Goal: Communication & Community: Connect with others

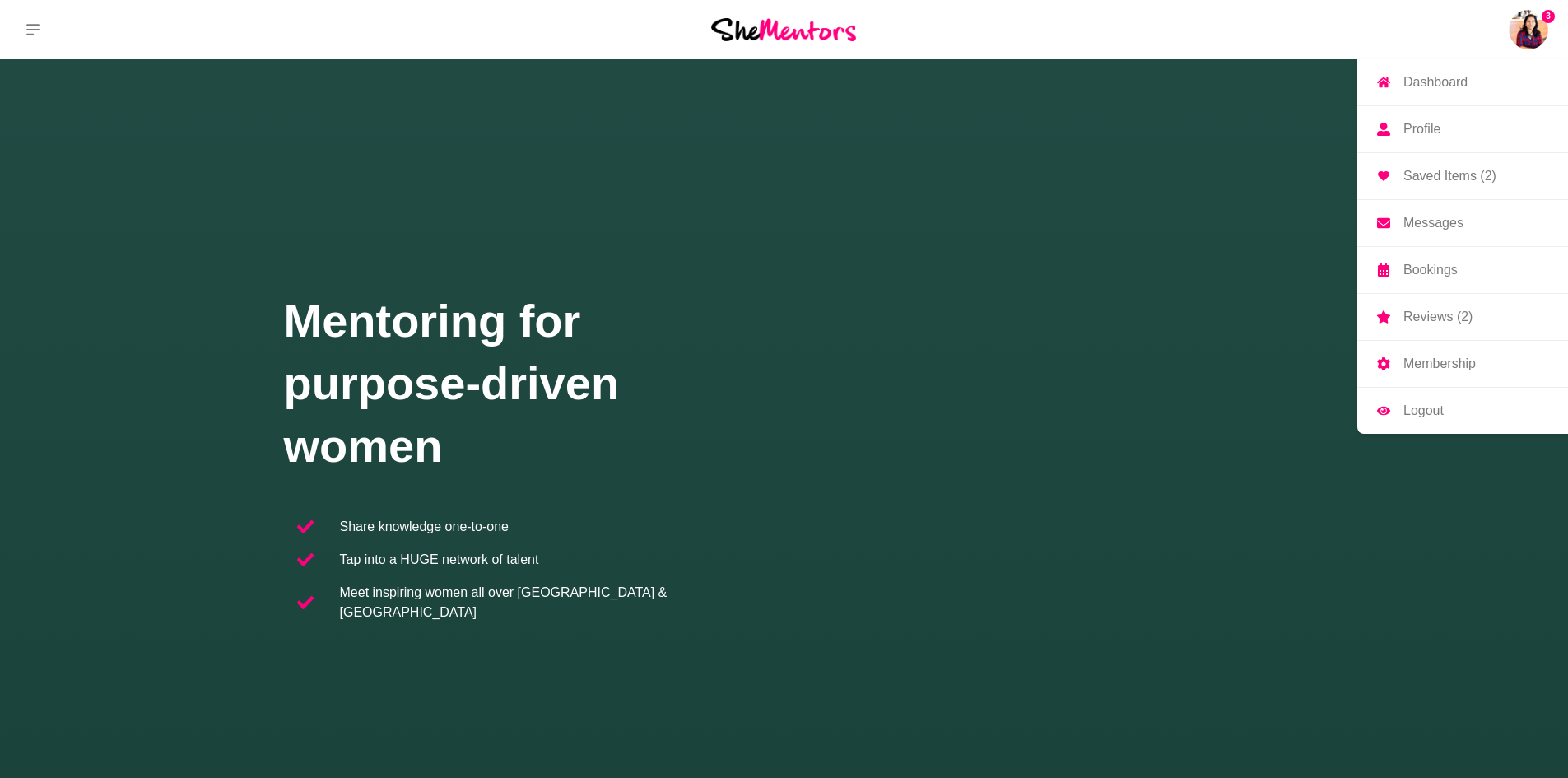
click at [1530, 30] on img at bounding box center [1528, 29] width 39 height 39
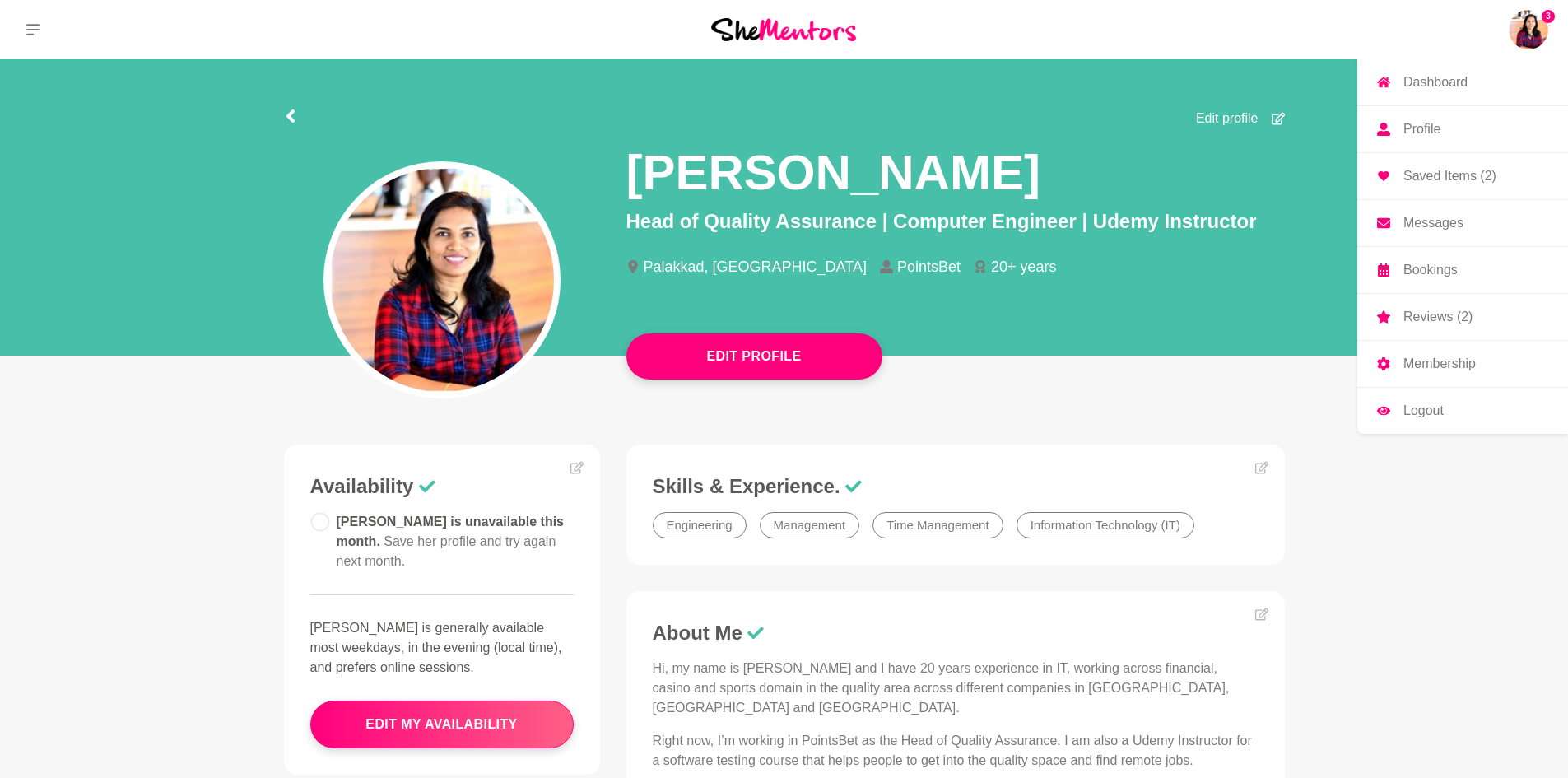
click at [1416, 270] on p "Bookings" at bounding box center [1429, 270] width 54 height 13
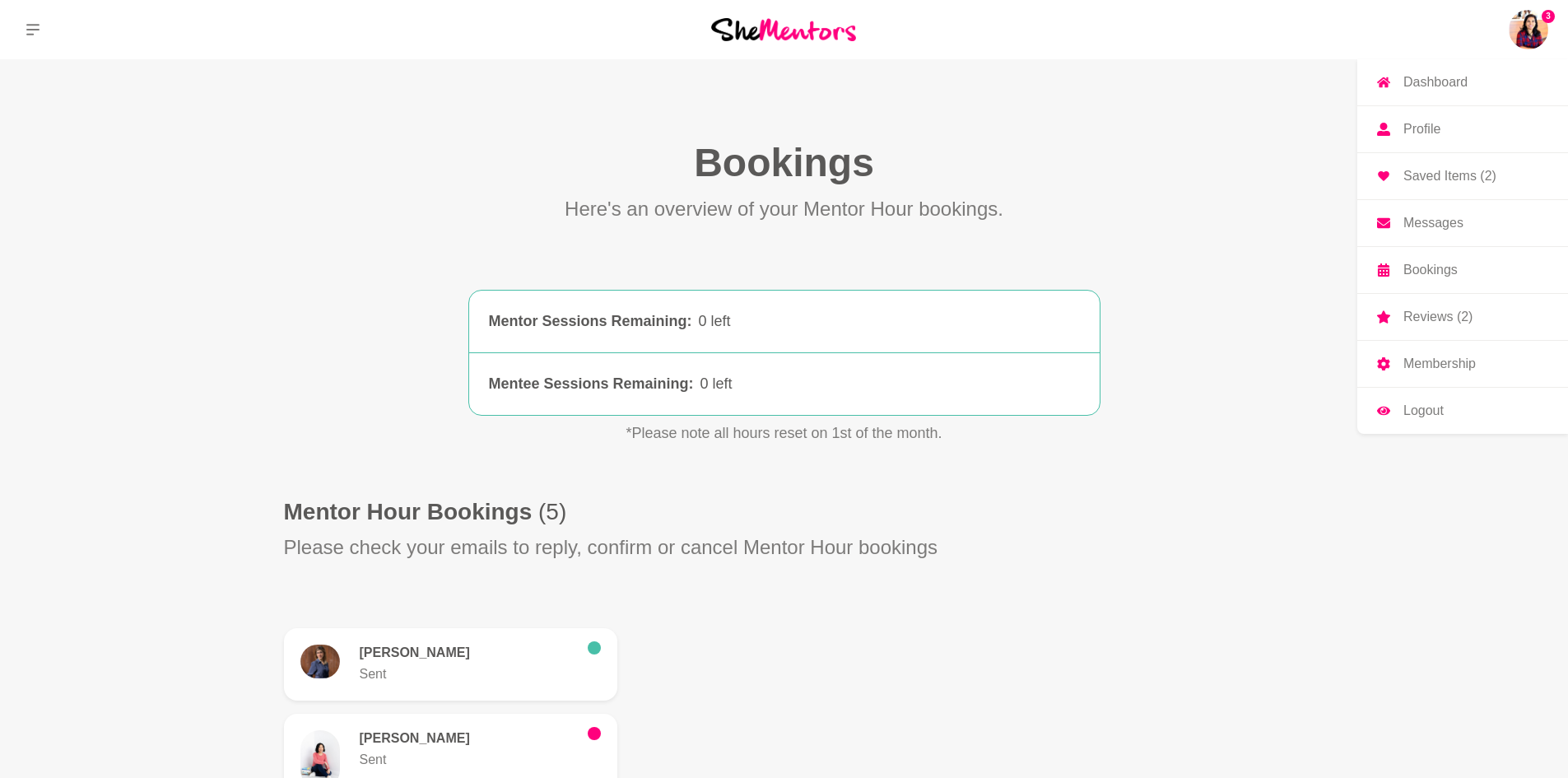
click at [1414, 218] on p "Messages" at bounding box center [1433, 223] width 60 height 13
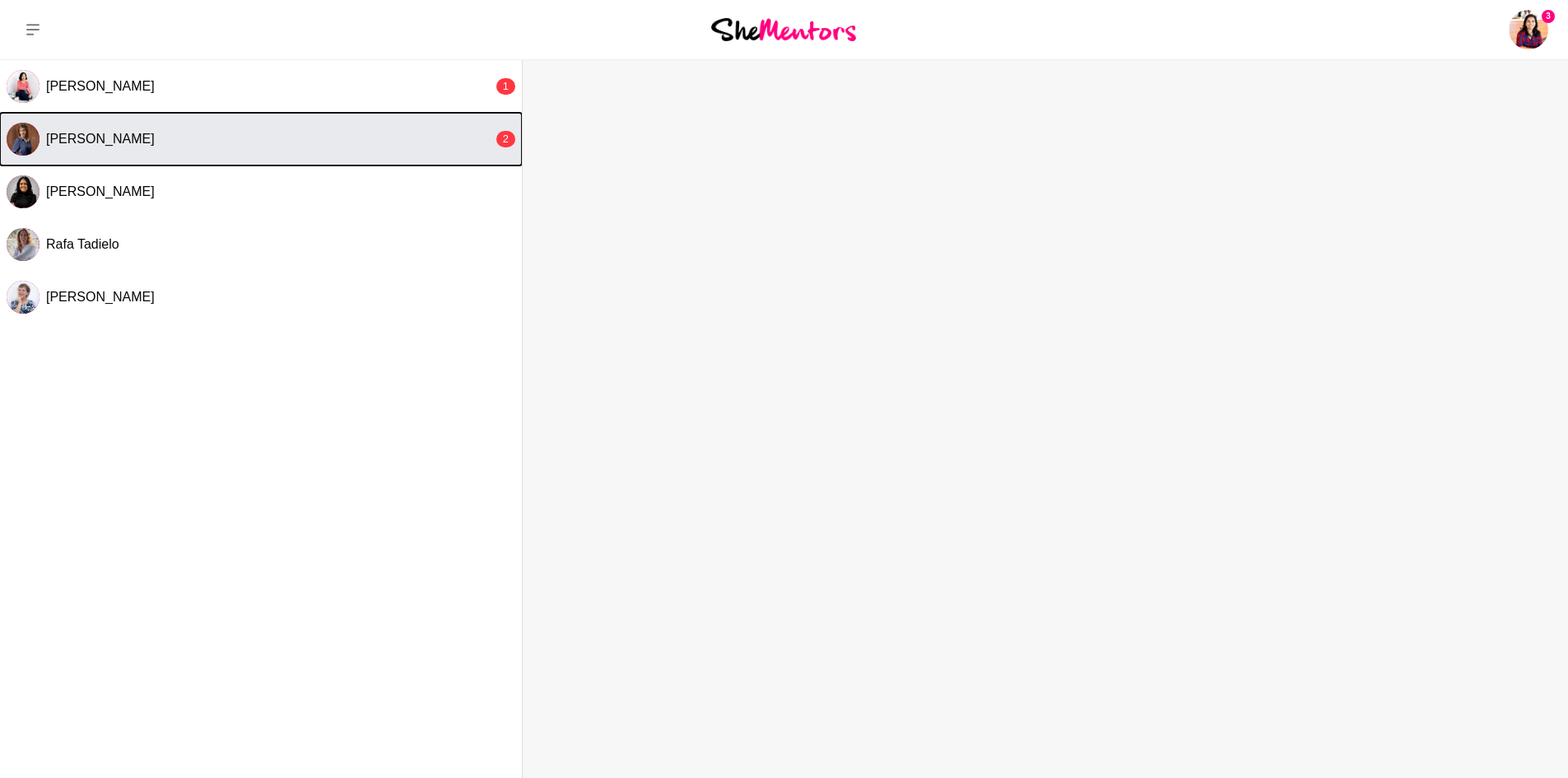
click at [169, 139] on div "[PERSON_NAME]" at bounding box center [269, 139] width 446 height 17
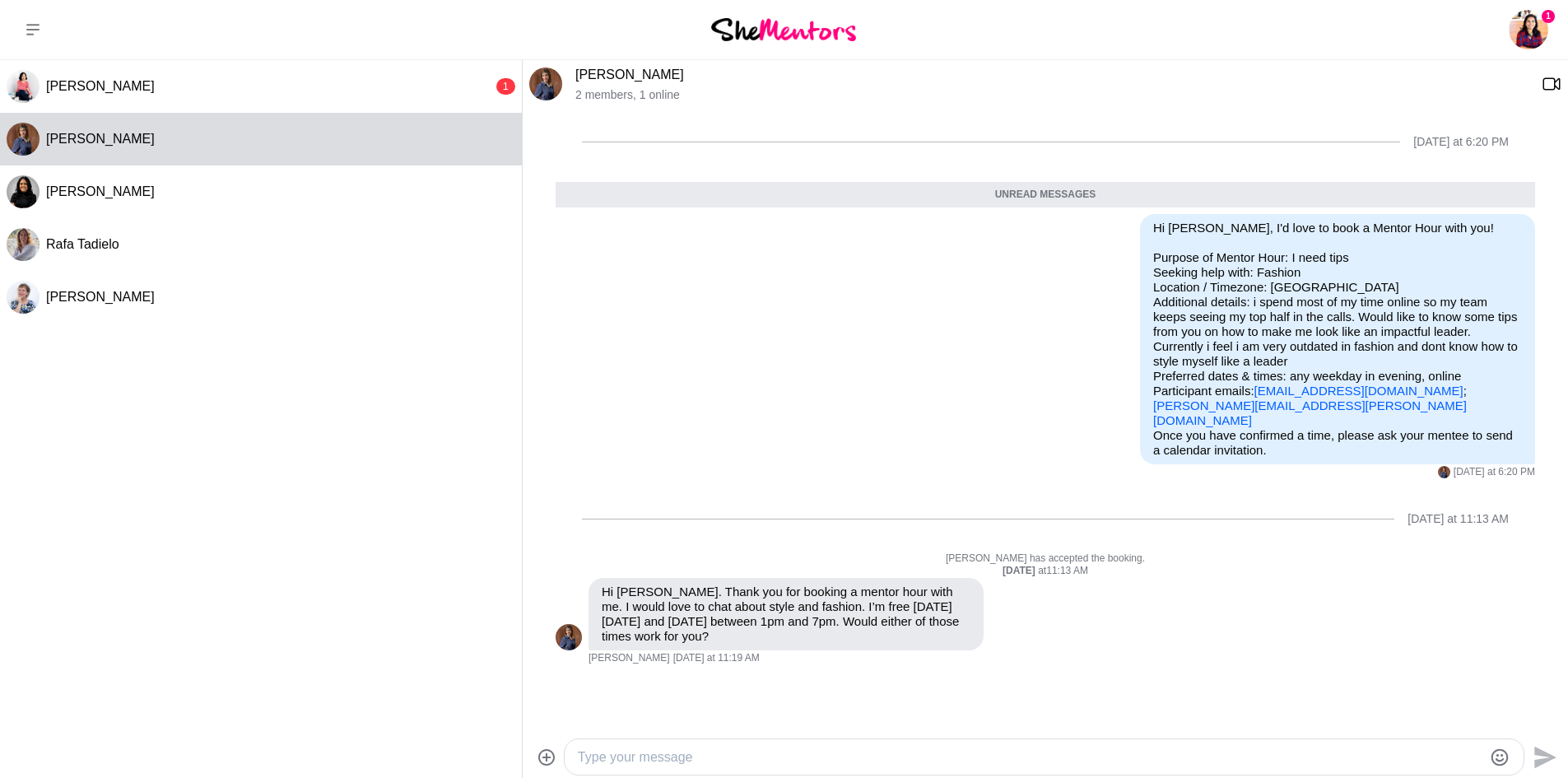
click at [1047, 749] on textarea "Type your message" at bounding box center [1030, 757] width 905 height 20
type textarea "Hi [PERSON_NAME], [DATE] 3 pm Aest, is that a good time? (i missed seeing this …"
click at [1541, 746] on icon "Send" at bounding box center [1545, 749] width 23 height 23
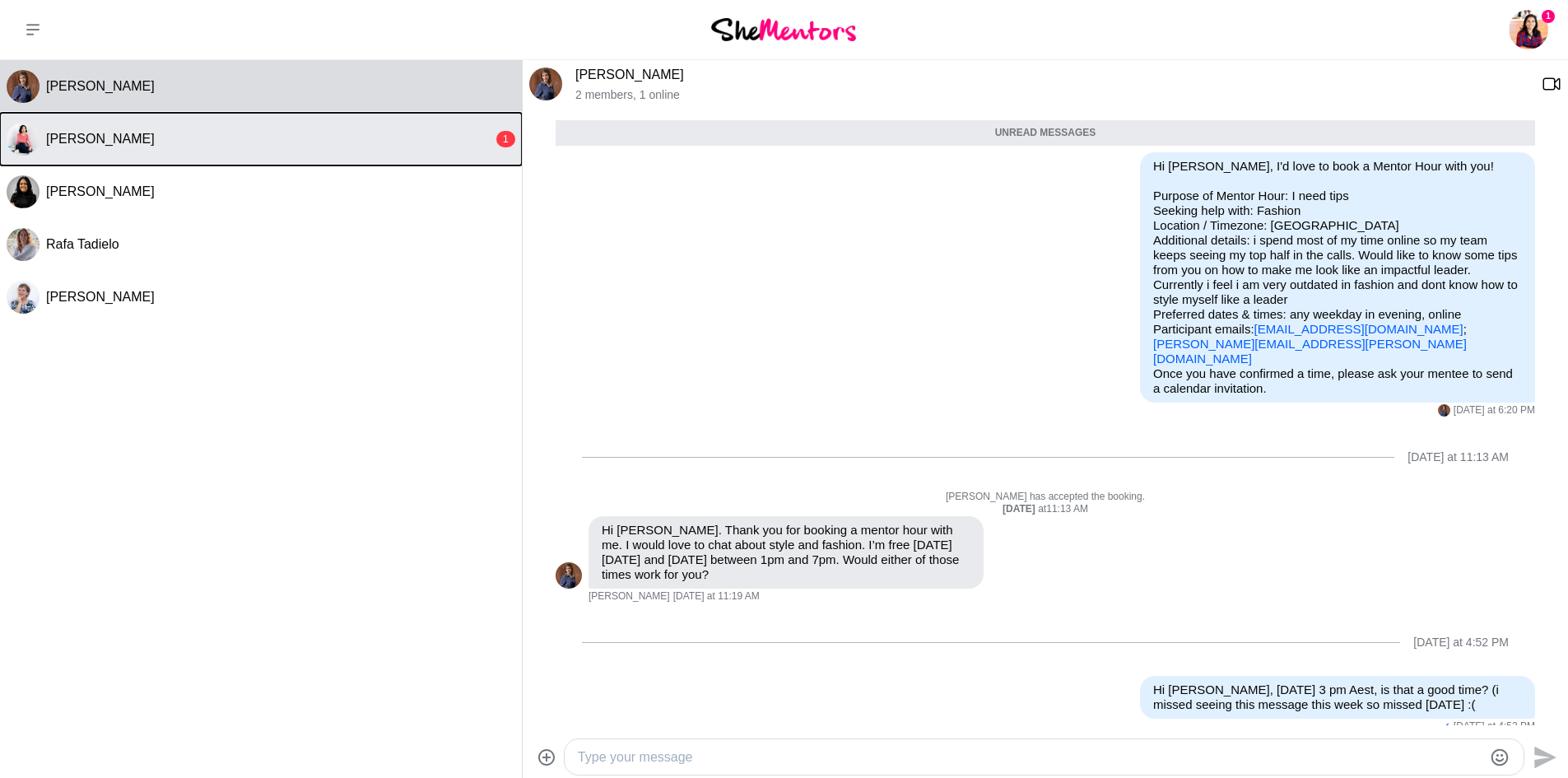
click at [113, 127] on button "[PERSON_NAME] 1" at bounding box center [260, 139] width 522 height 53
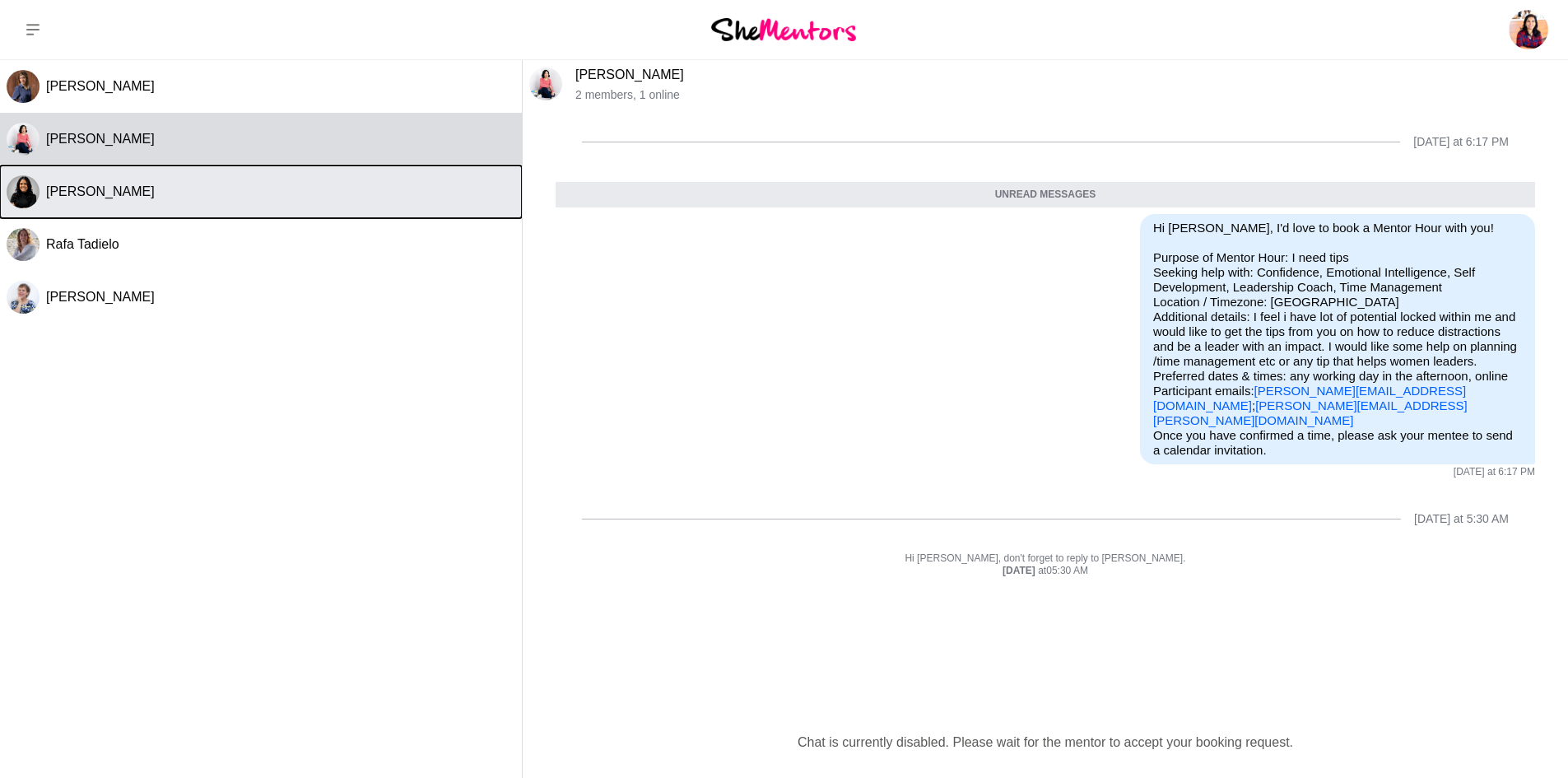
click at [137, 197] on div "[PERSON_NAME]" at bounding box center [280, 192] width 469 height 17
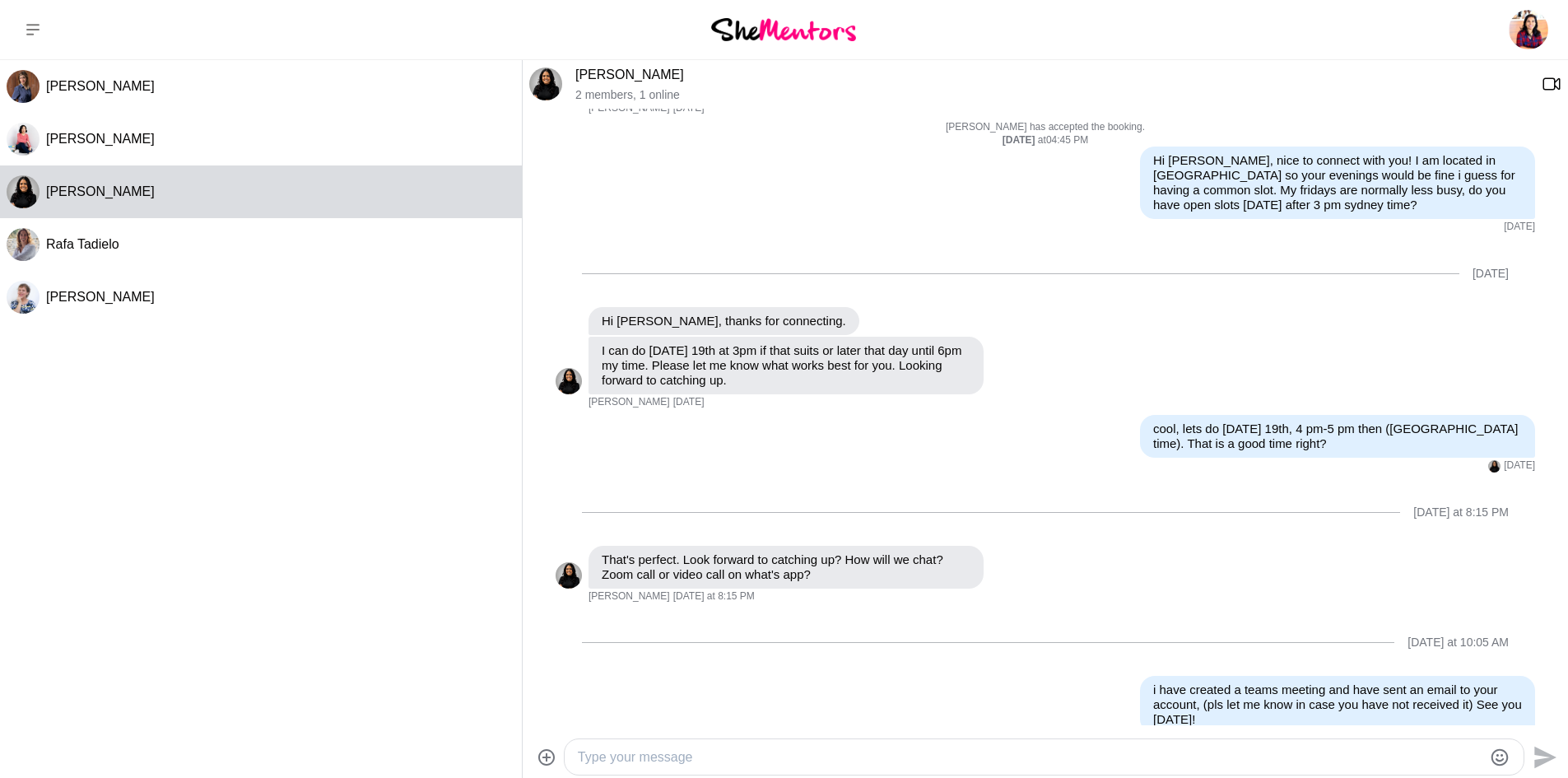
scroll to position [370, 0]
click at [1060, 769] on div at bounding box center [1044, 757] width 959 height 35
click at [1050, 755] on textarea "Type your message" at bounding box center [1030, 757] width 905 height 20
drag, startPoint x: 765, startPoint y: 327, endPoint x: 964, endPoint y: 321, distance: 199.1
click at [964, 343] on p "I can do [DATE] 19th at 3pm if that suits or later that day until 6pm my time. …" at bounding box center [786, 365] width 369 height 44
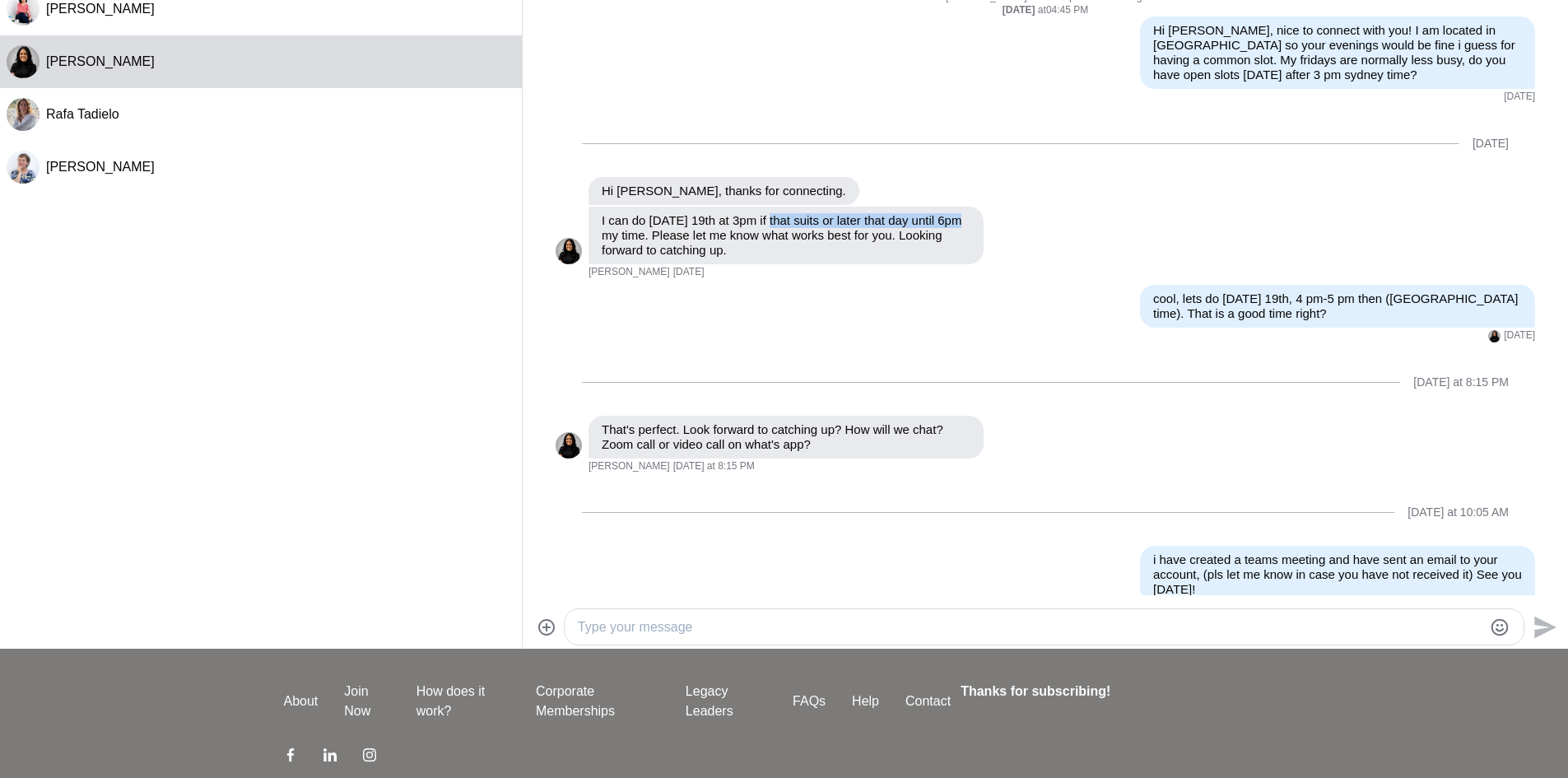
scroll to position [218, 0]
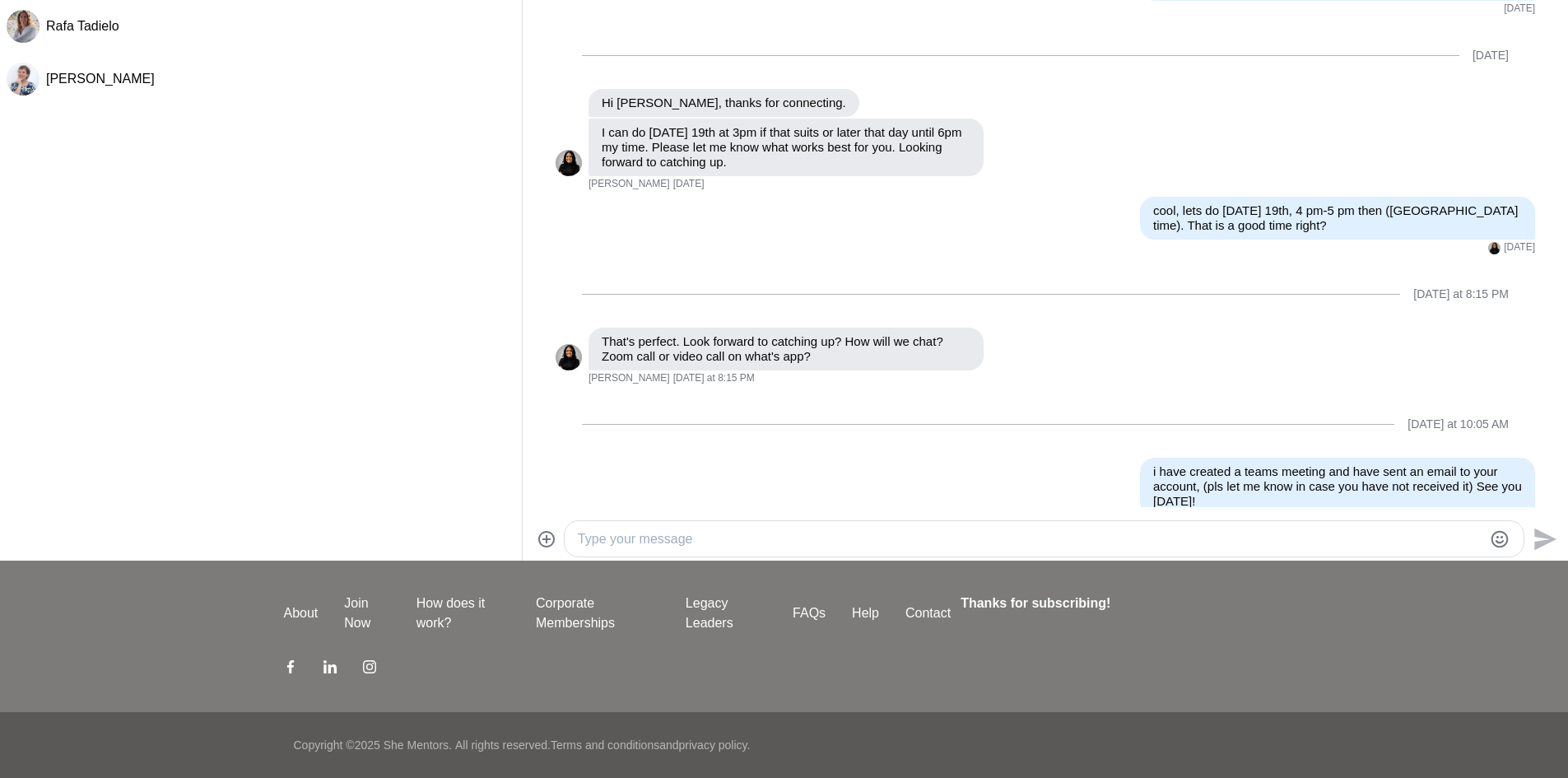
click at [1181, 529] on textarea "Type your message" at bounding box center [1030, 539] width 905 height 20
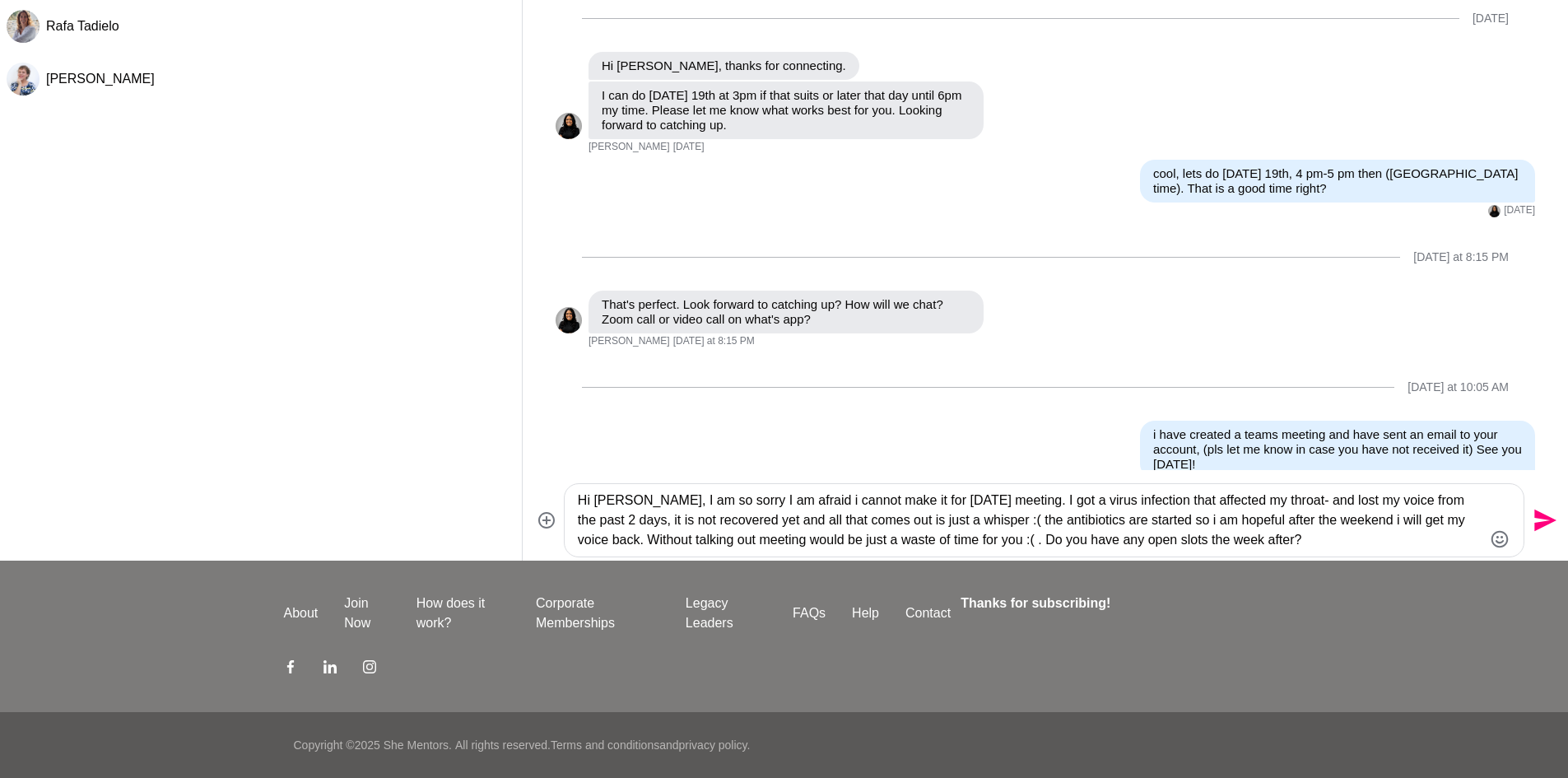
click at [1251, 542] on textarea "Hi [PERSON_NAME], I am so sorry I am afraid i cannot make it for [DATE] meeting…" at bounding box center [1030, 520] width 905 height 59
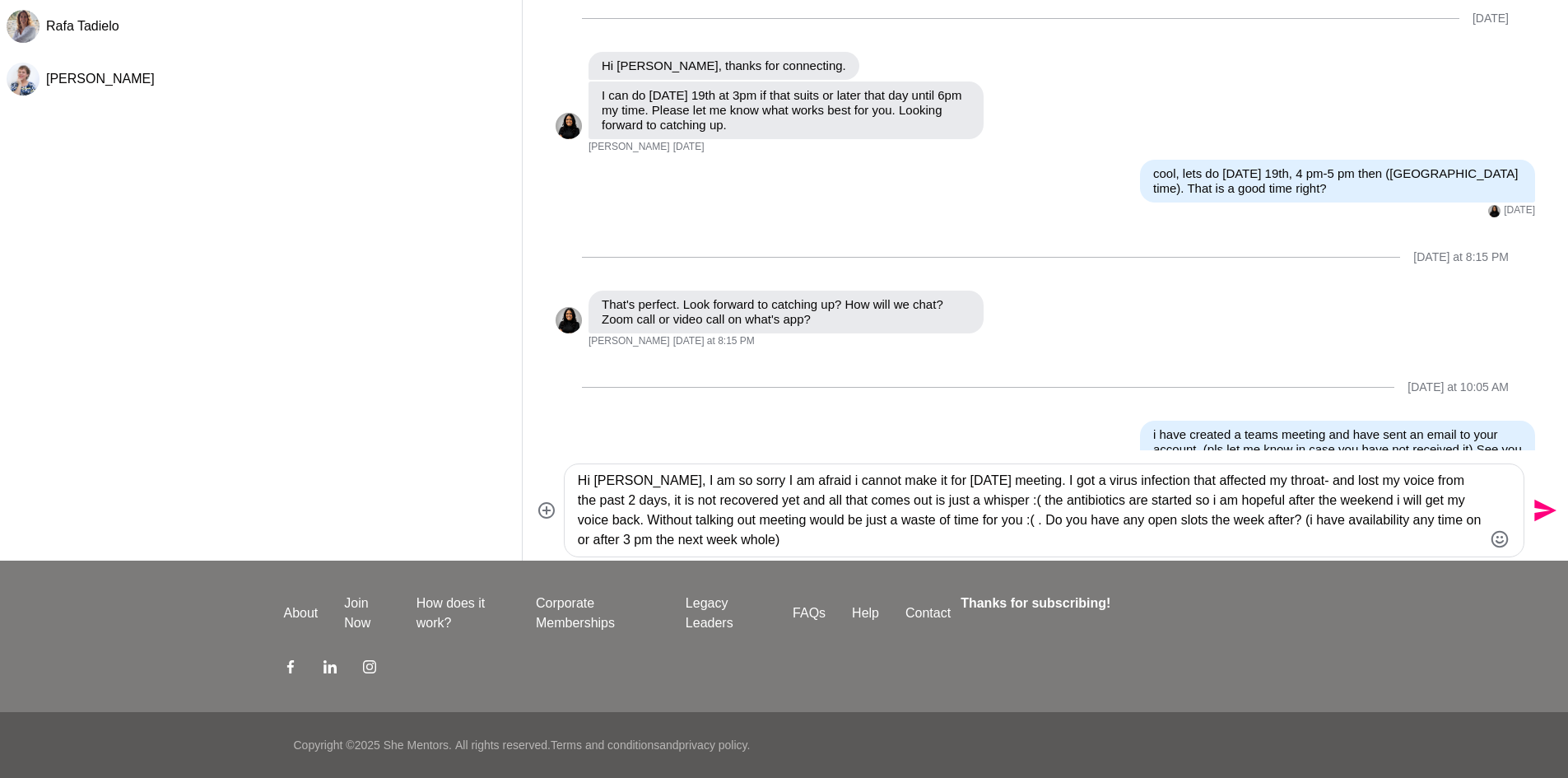
type textarea "Hi [PERSON_NAME], I am so sorry I am afraid i cannot make it for [DATE] meeting…"
click at [1550, 514] on icon "Send" at bounding box center [1543, 511] width 27 height 27
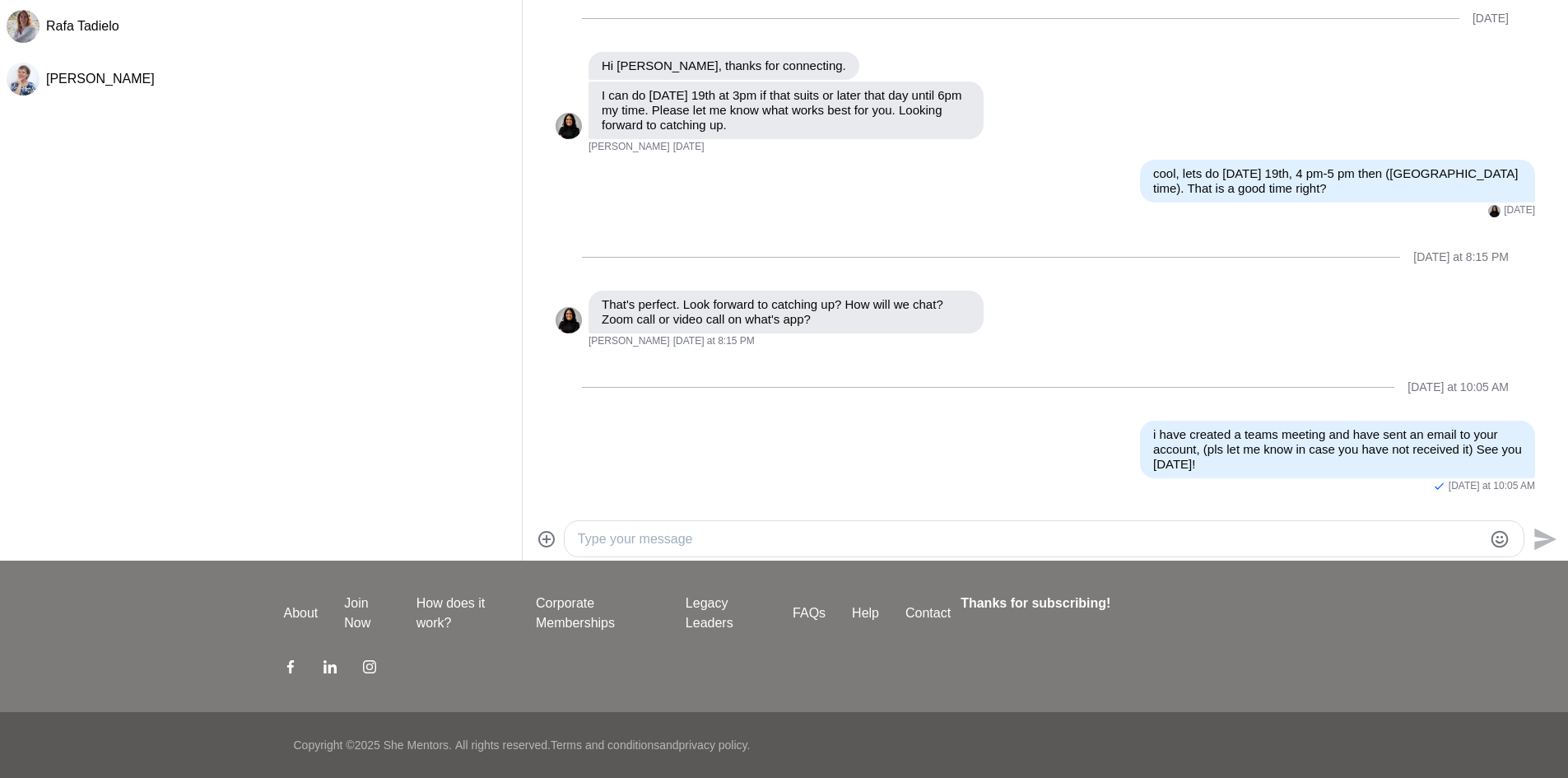
scroll to position [589, 0]
